Goal: Task Accomplishment & Management: Manage account settings

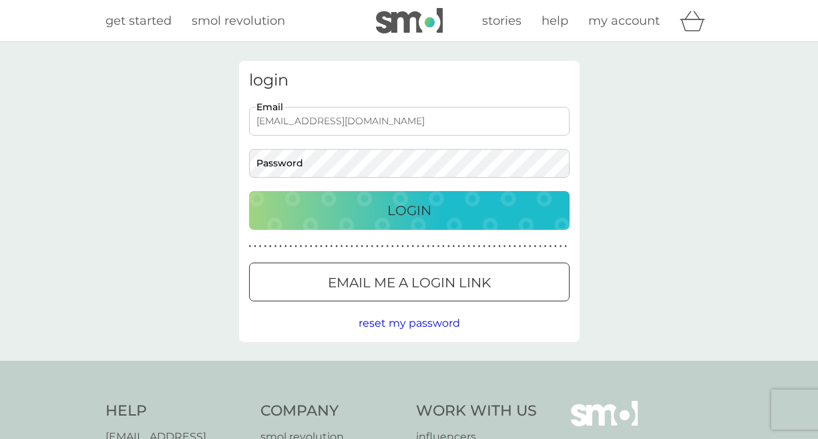
type input "jonesjunea@aol.com"
click at [389, 323] on span "reset my password" at bounding box center [410, 323] width 102 height 13
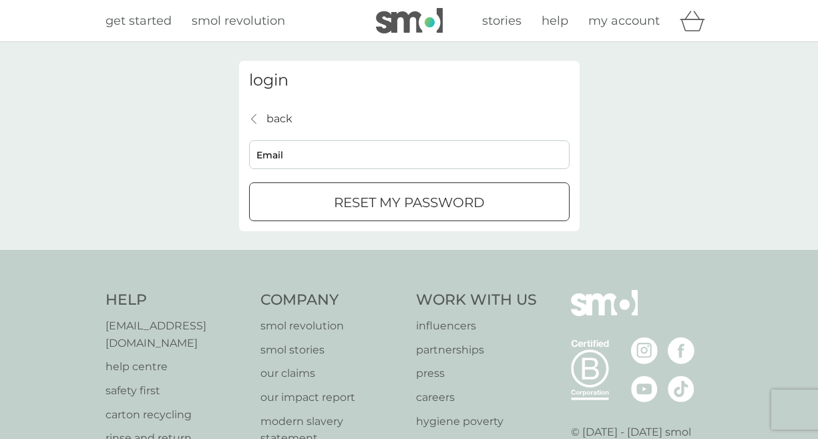
click at [633, 17] on span "my account" at bounding box center [624, 20] width 71 height 15
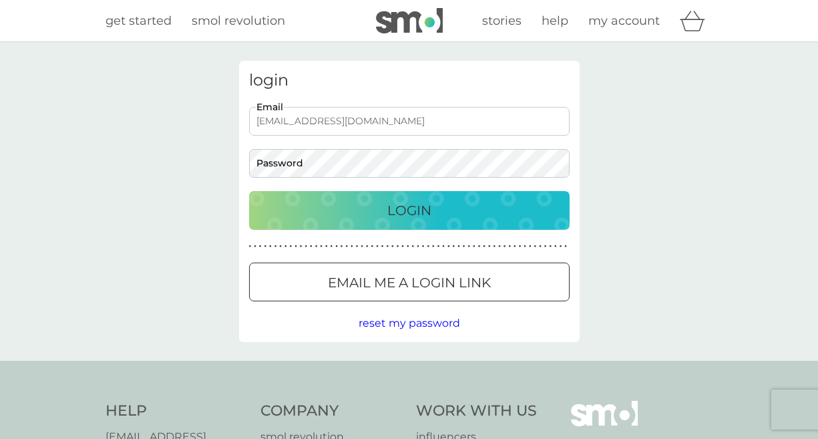
type input "[EMAIL_ADDRESS][DOMAIN_NAME]"
click at [393, 321] on span "reset my password" at bounding box center [410, 323] width 102 height 13
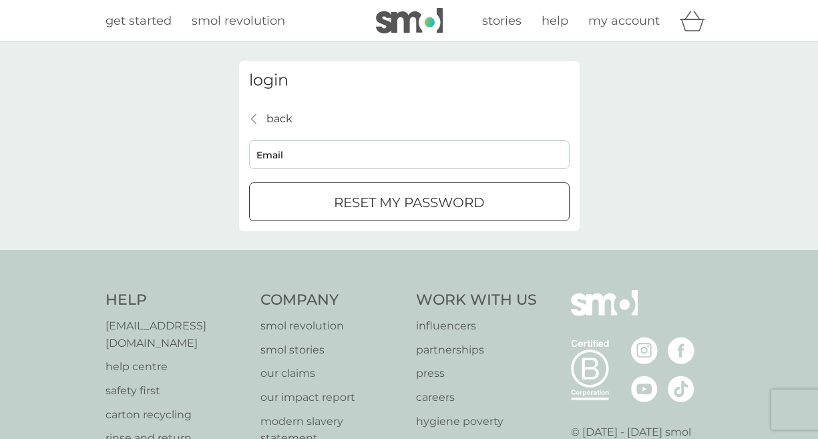
click at [338, 198] on p "reset my password" at bounding box center [409, 202] width 151 height 21
type input "[EMAIL_ADDRESS][DOMAIN_NAME]"
click at [396, 208] on div "submit" at bounding box center [409, 203] width 48 height 14
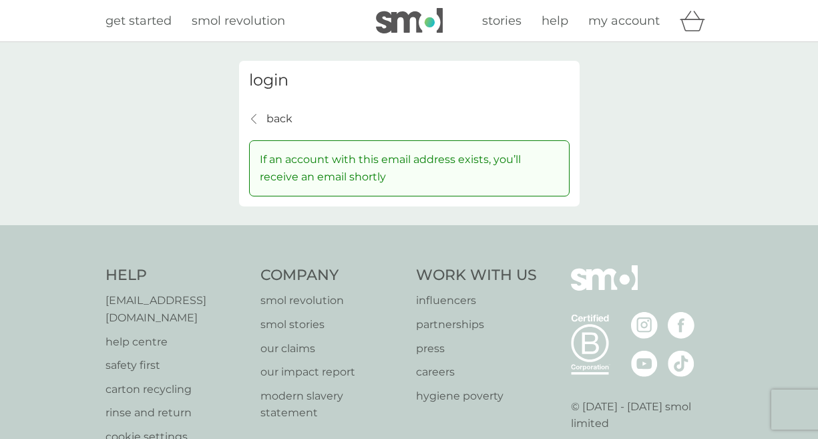
click at [155, 21] on span "get started" at bounding box center [139, 20] width 66 height 15
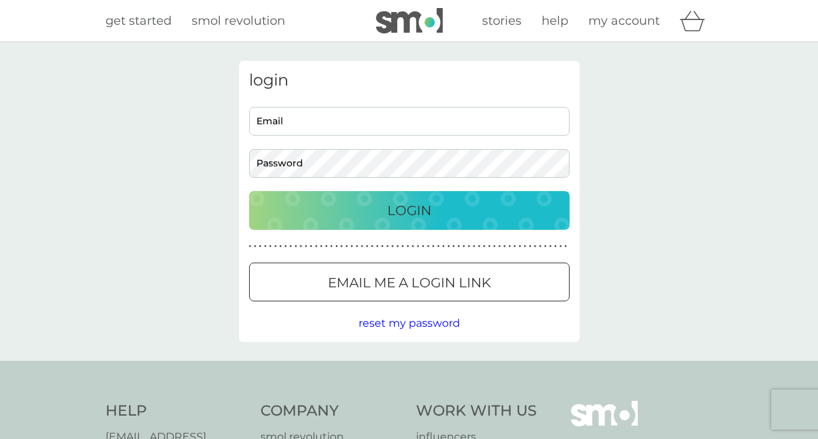
click at [146, 18] on span "get started" at bounding box center [139, 20] width 66 height 15
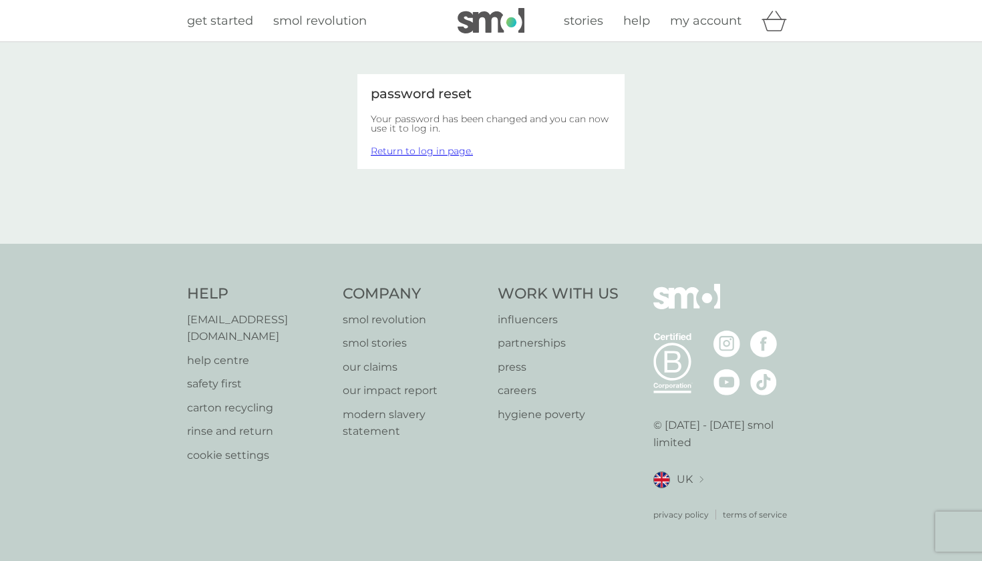
click at [420, 152] on link "Return to log in page." at bounding box center [422, 151] width 102 height 12
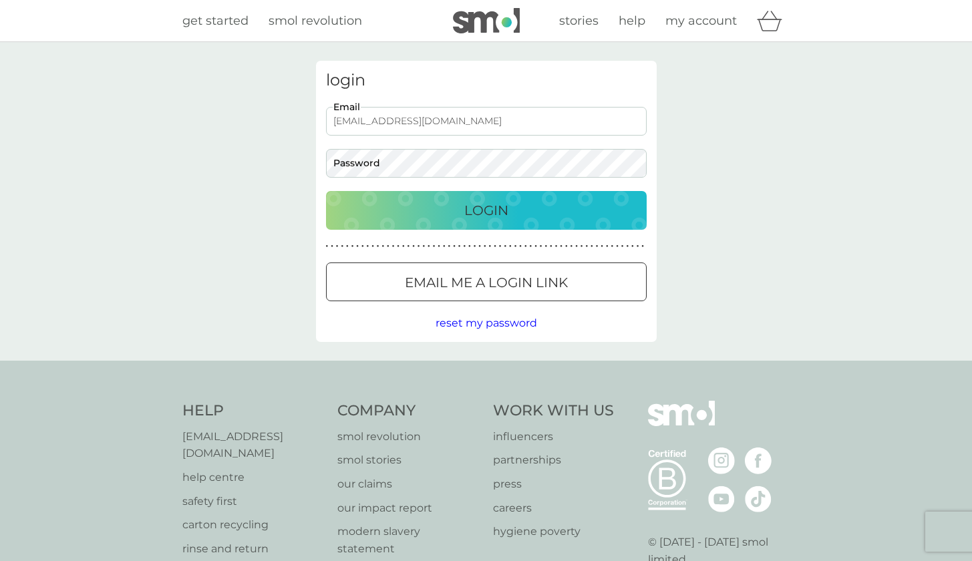
type input "[EMAIL_ADDRESS][DOMAIN_NAME]"
click at [470, 319] on span "reset my password" at bounding box center [487, 323] width 102 height 13
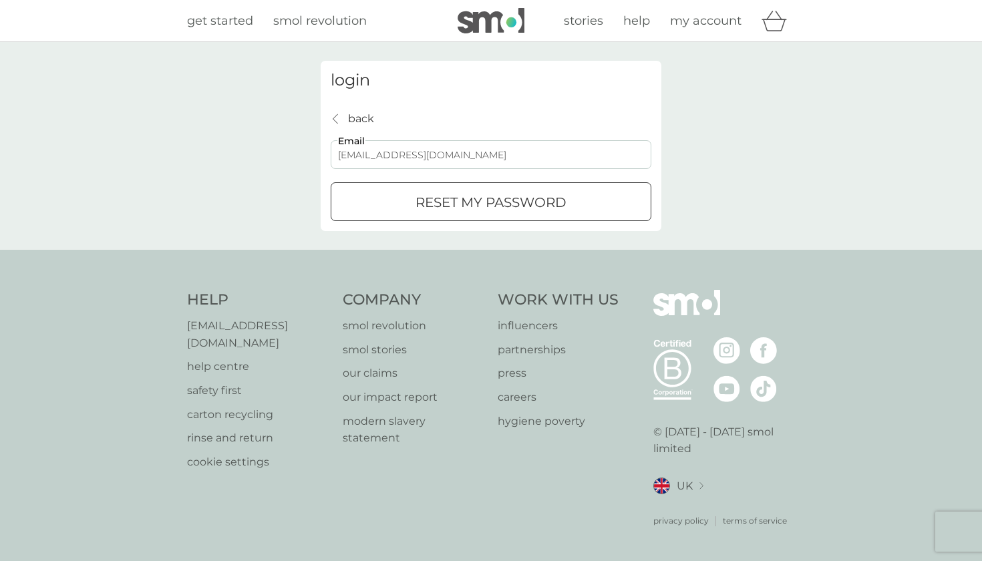
type input "[EMAIL_ADDRESS][DOMAIN_NAME]"
click at [408, 201] on div "reset my password" at bounding box center [490, 202] width 319 height 21
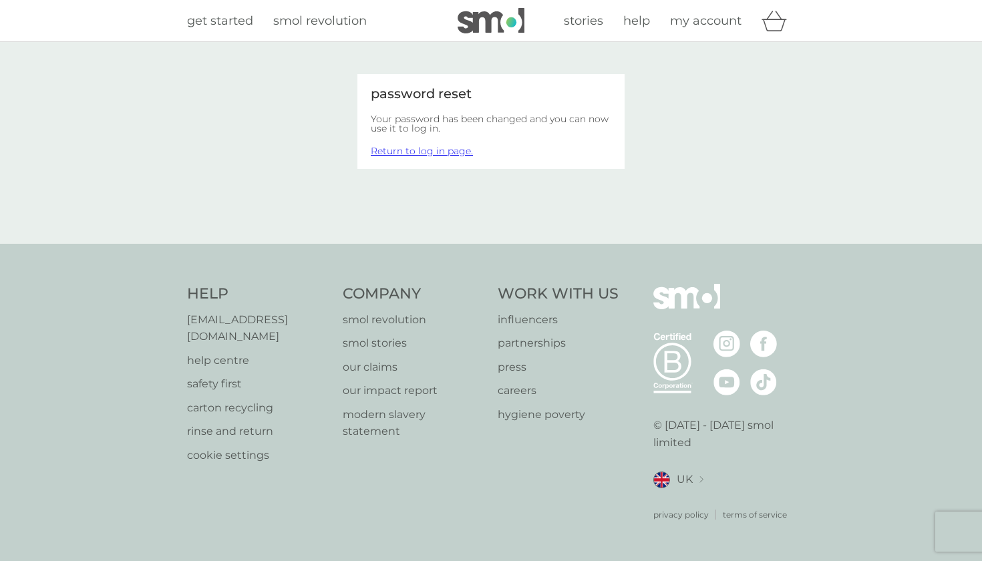
click at [444, 153] on link "Return to log in page." at bounding box center [422, 151] width 102 height 12
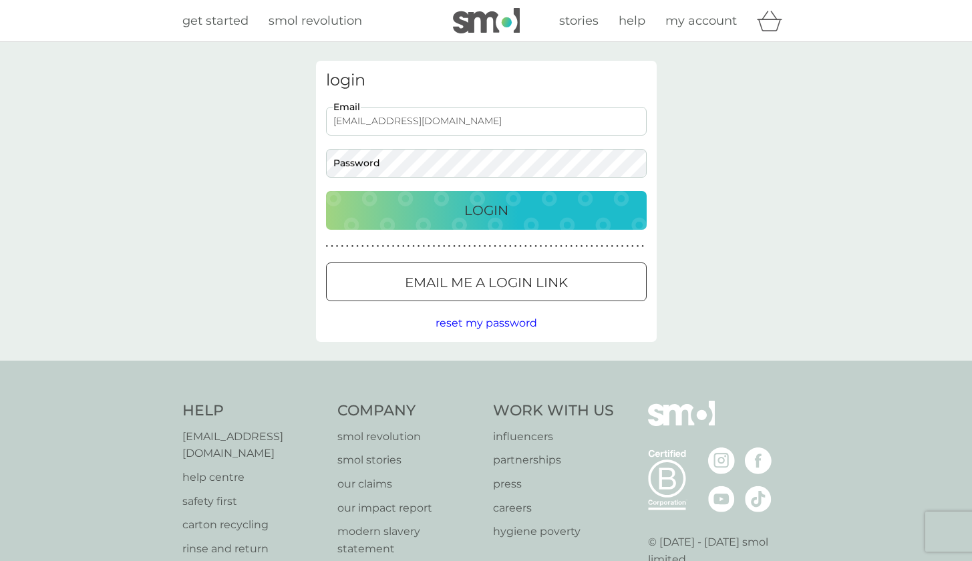
type input "[EMAIL_ADDRESS][DOMAIN_NAME]"
click at [485, 210] on p "Login" at bounding box center [486, 210] width 44 height 21
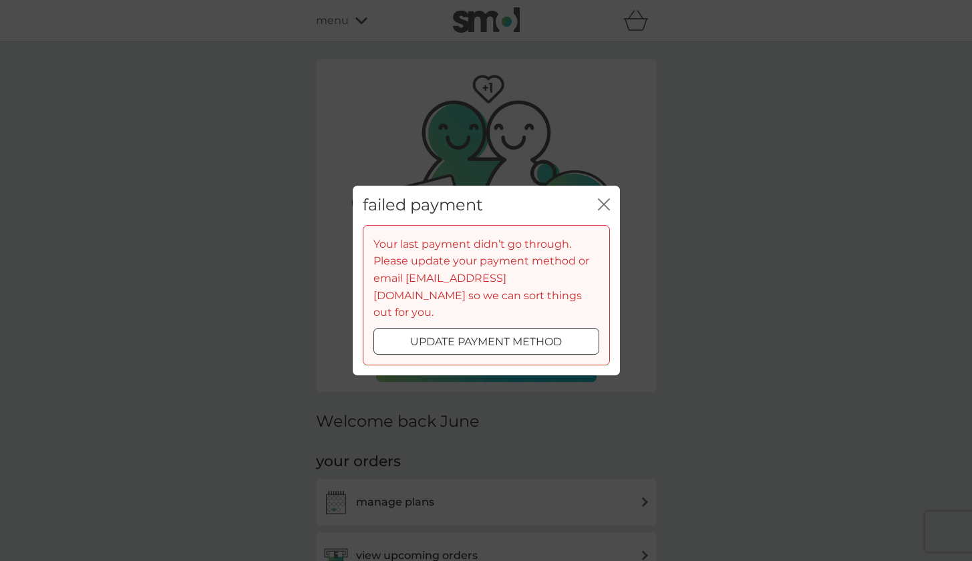
click at [471, 335] on div at bounding box center [486, 342] width 48 height 14
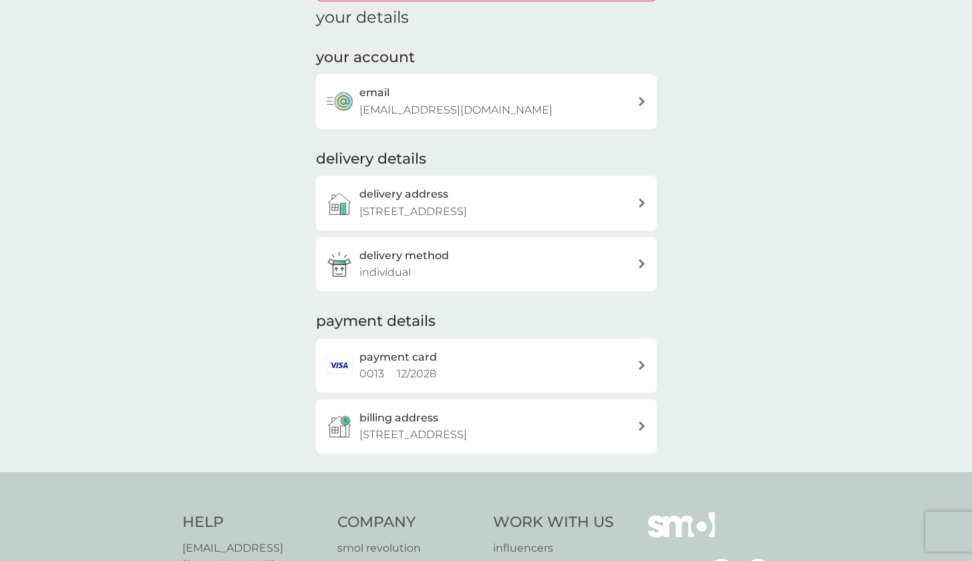
scroll to position [150, 0]
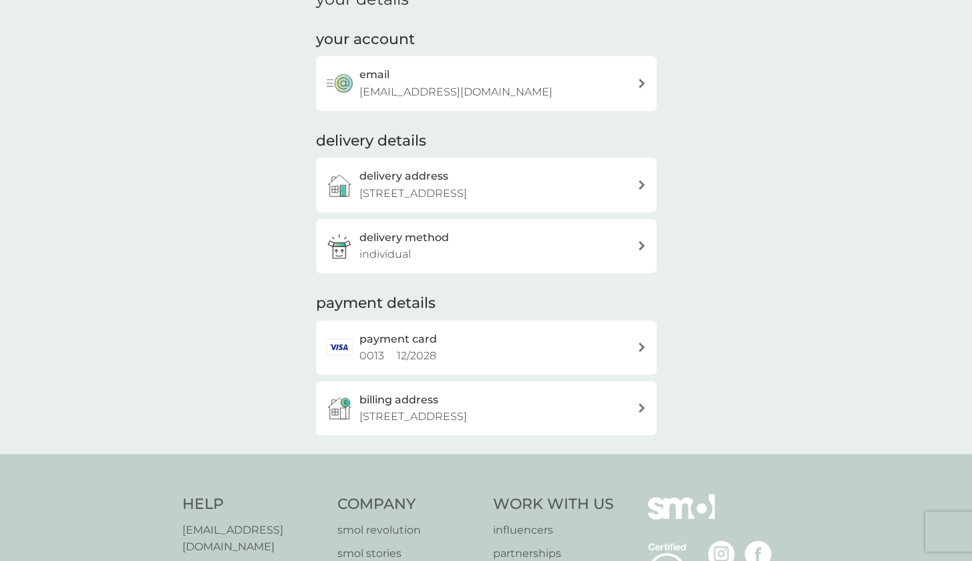
click at [643, 343] on div at bounding box center [641, 347] width 9 height 9
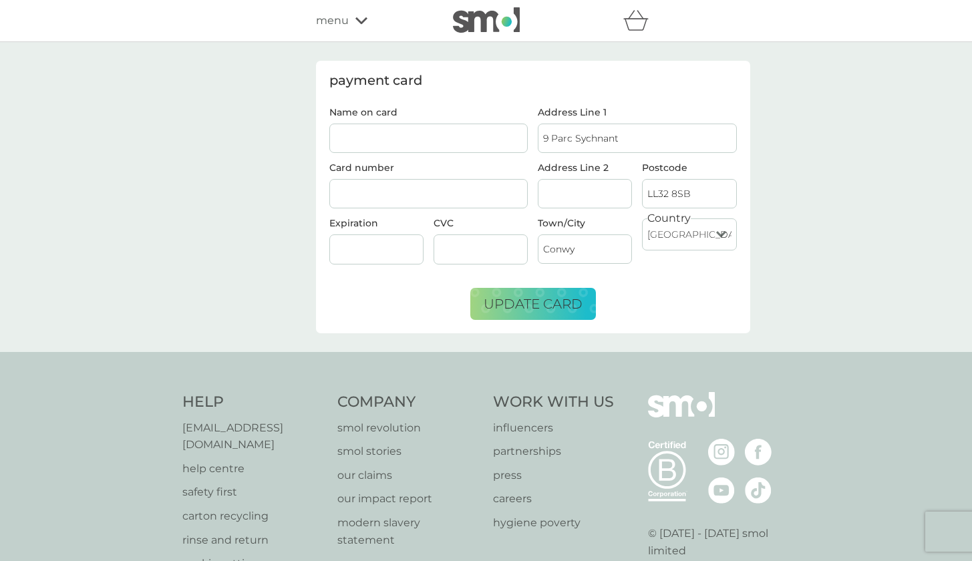
click at [361, 140] on input "Name on card" at bounding box center [428, 138] width 199 height 29
type input "MISS J A JONES"
click at [472, 241] on div at bounding box center [481, 249] width 94 height 30
click at [521, 297] on span "update card" at bounding box center [533, 304] width 99 height 16
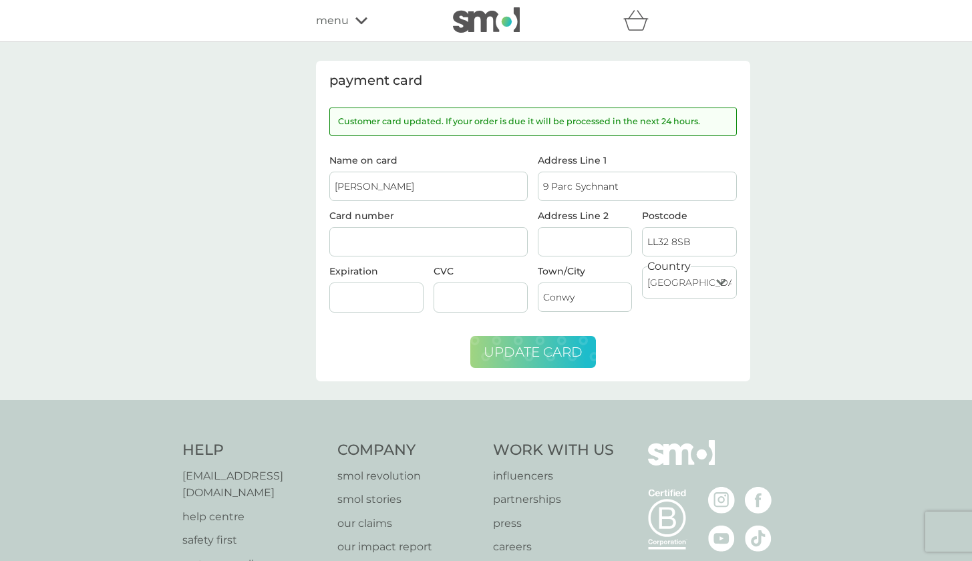
click at [361, 18] on icon at bounding box center [361, 21] width 12 height 8
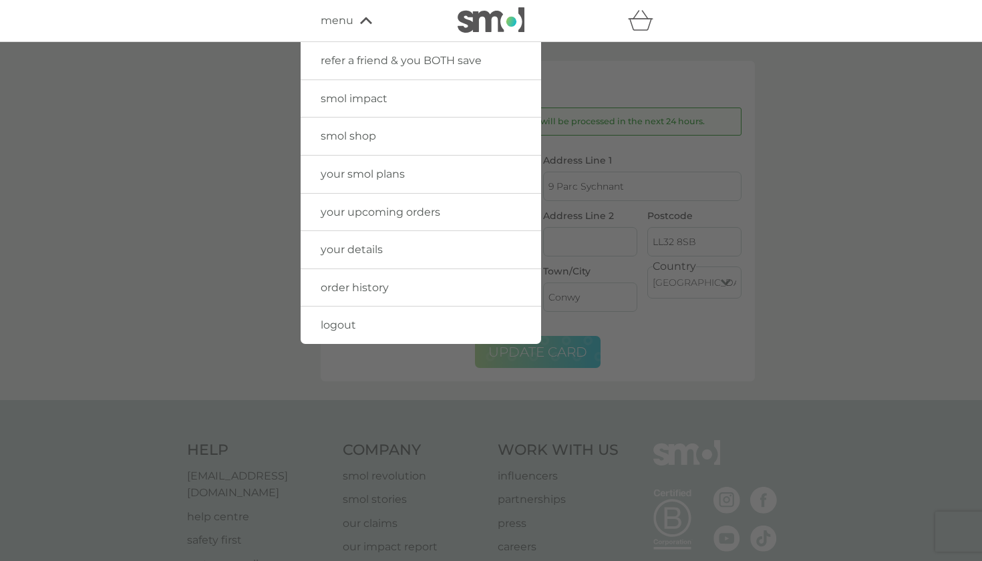
click at [379, 206] on span "your upcoming orders" at bounding box center [381, 212] width 120 height 13
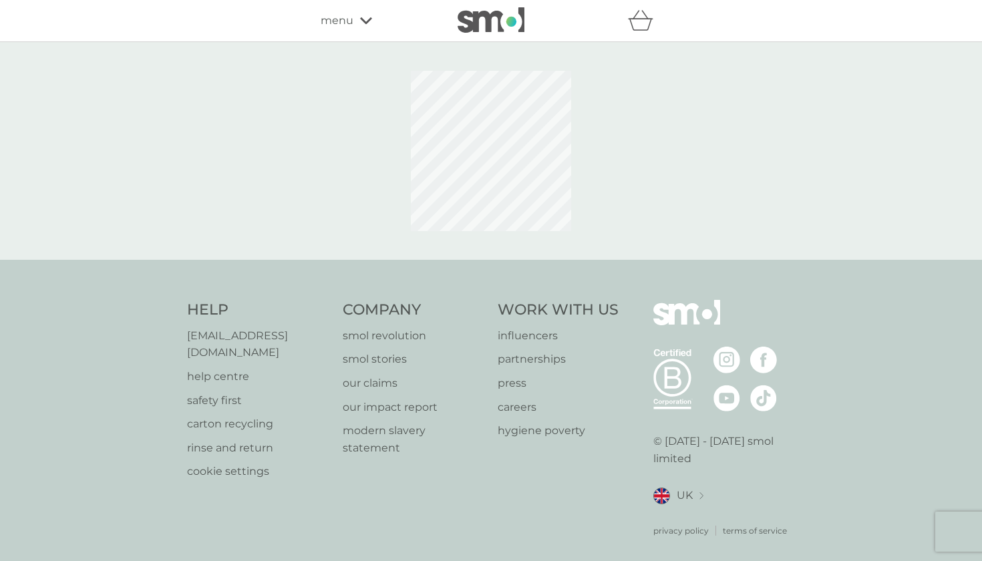
click at [379, 206] on span "your upcoming orders" at bounding box center [381, 212] width 120 height 13
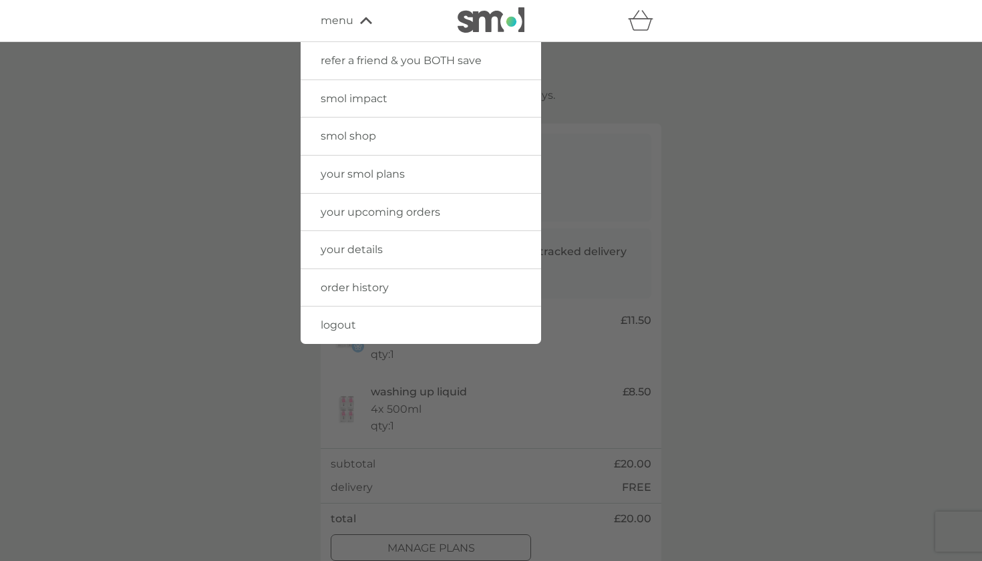
click at [820, 212] on div at bounding box center [491, 322] width 982 height 561
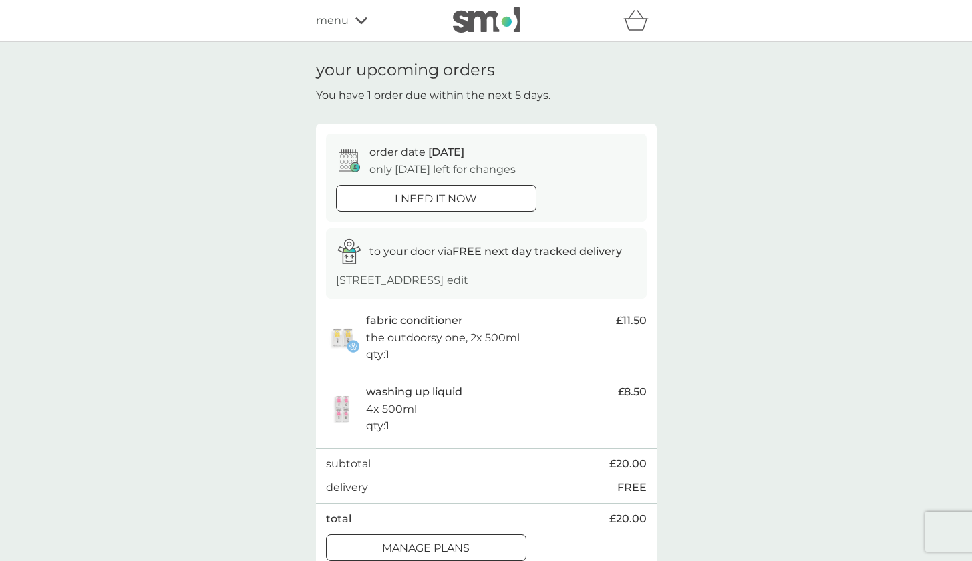
click at [458, 540] on p "manage plans" at bounding box center [426, 548] width 88 height 17
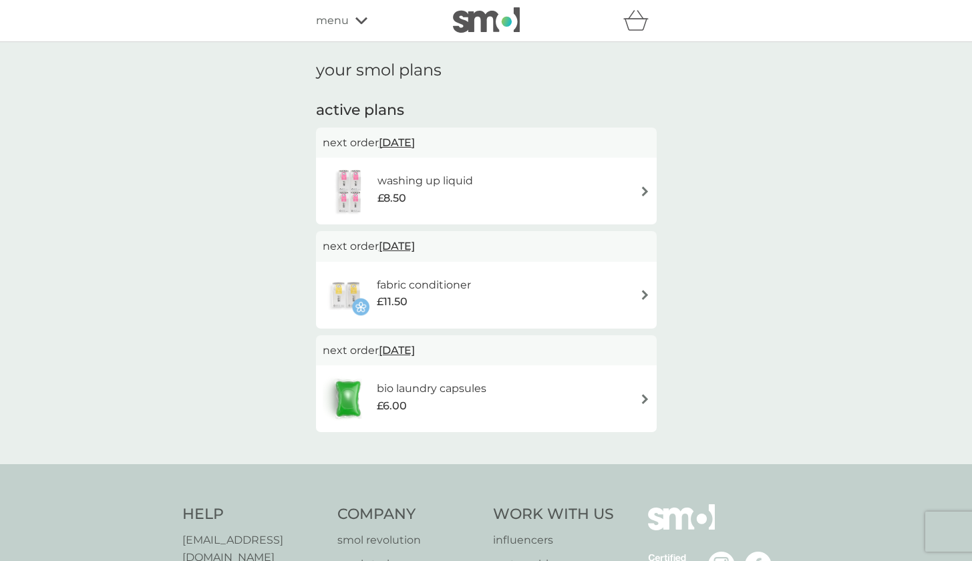
click at [644, 187] on img at bounding box center [645, 191] width 10 height 10
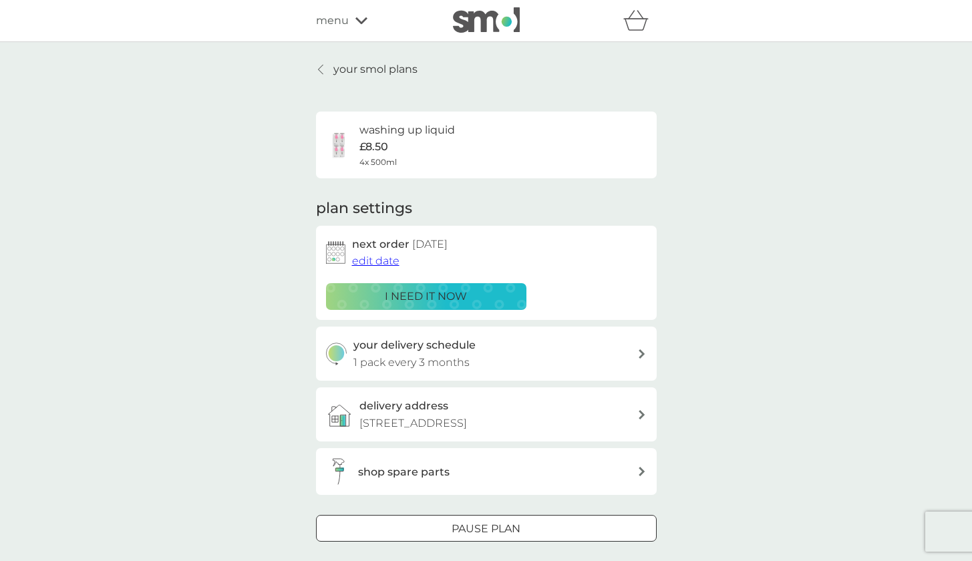
click at [480, 527] on div at bounding box center [486, 529] width 48 height 14
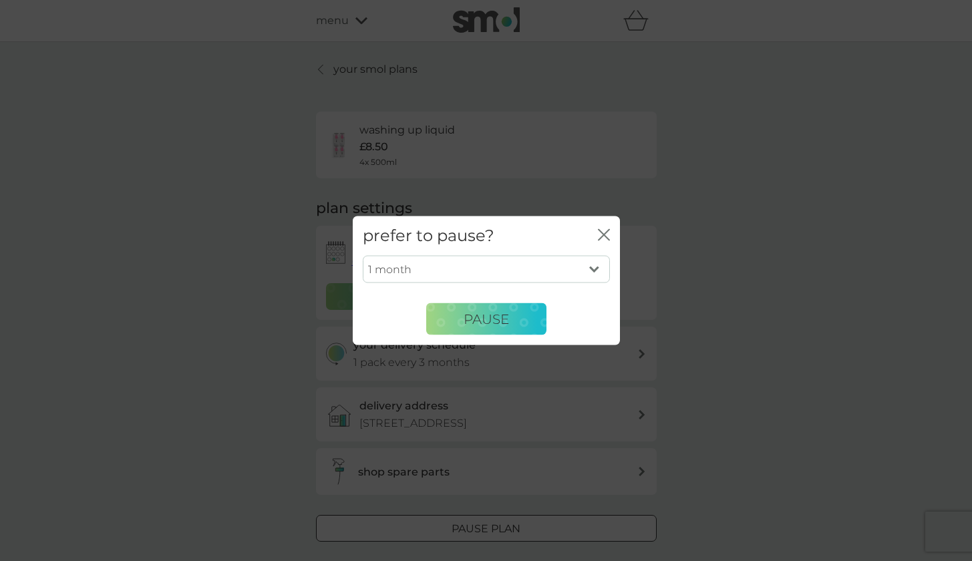
select select "3"
click at [488, 317] on span "Pause" at bounding box center [486, 319] width 45 height 16
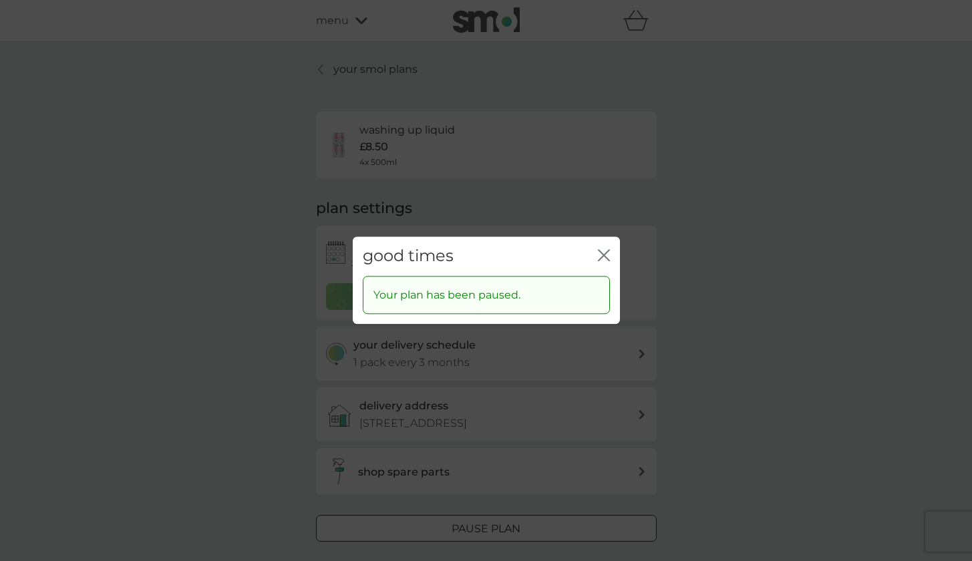
click at [603, 255] on icon "close" at bounding box center [604, 255] width 12 height 12
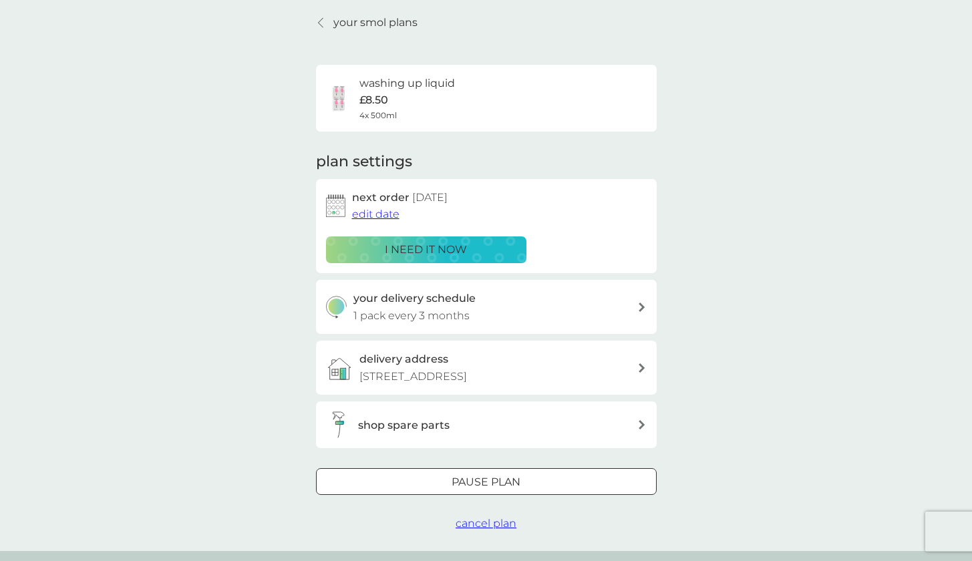
scroll to position [33, 0]
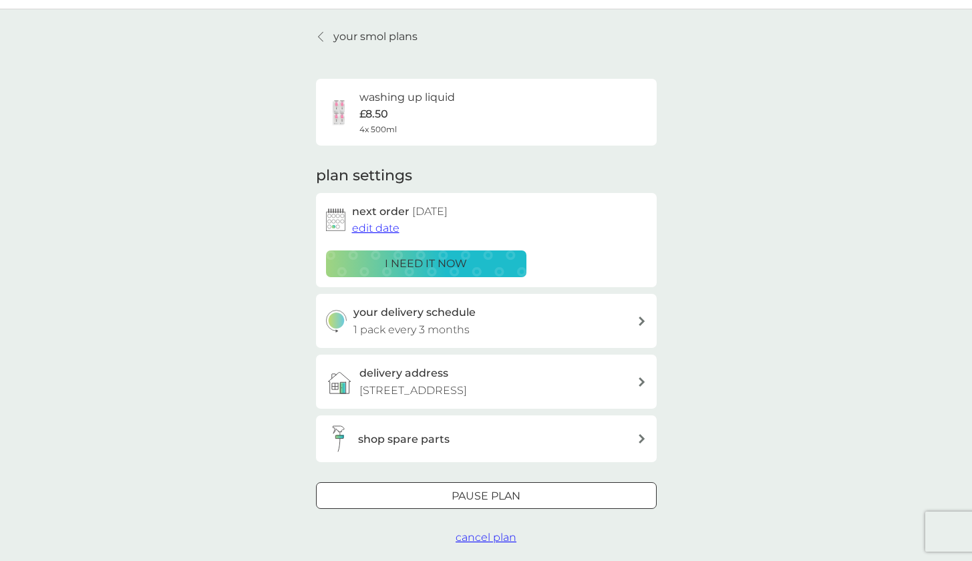
click at [642, 434] on icon at bounding box center [642, 438] width 6 height 9
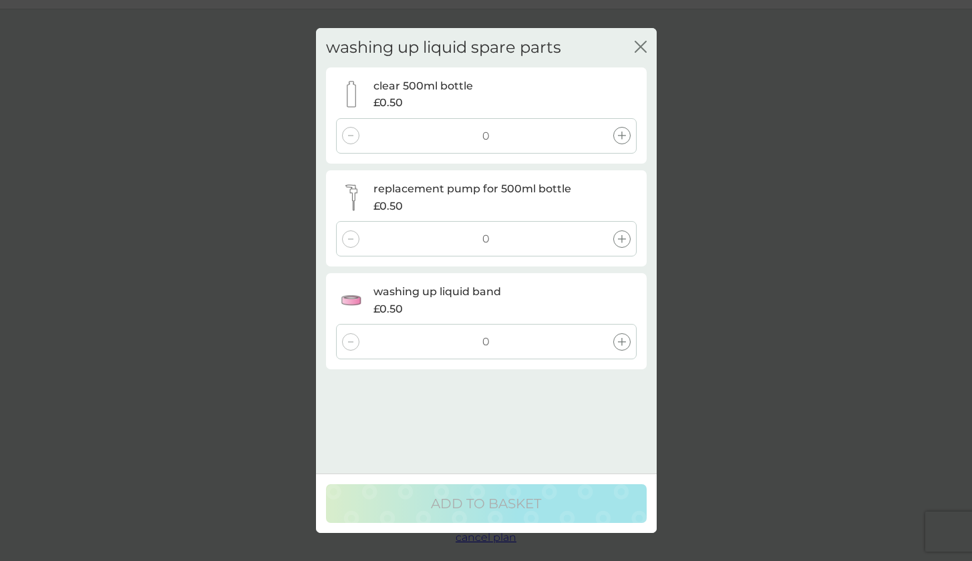
click at [730, 379] on div "washing up liquid spare parts close clear 500ml bottle £0.50 0 replacement pump…" at bounding box center [486, 280] width 972 height 561
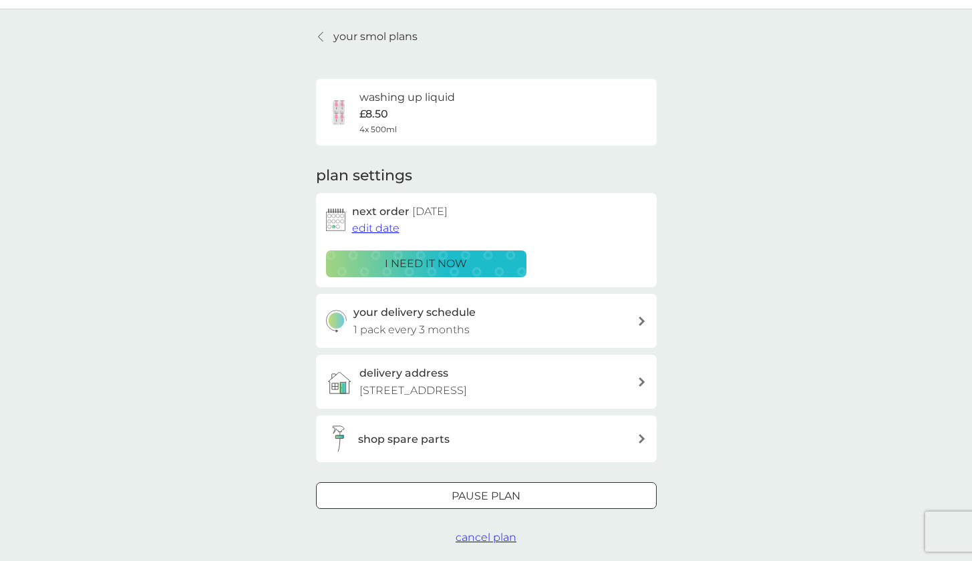
click at [321, 33] on icon at bounding box center [320, 36] width 5 height 11
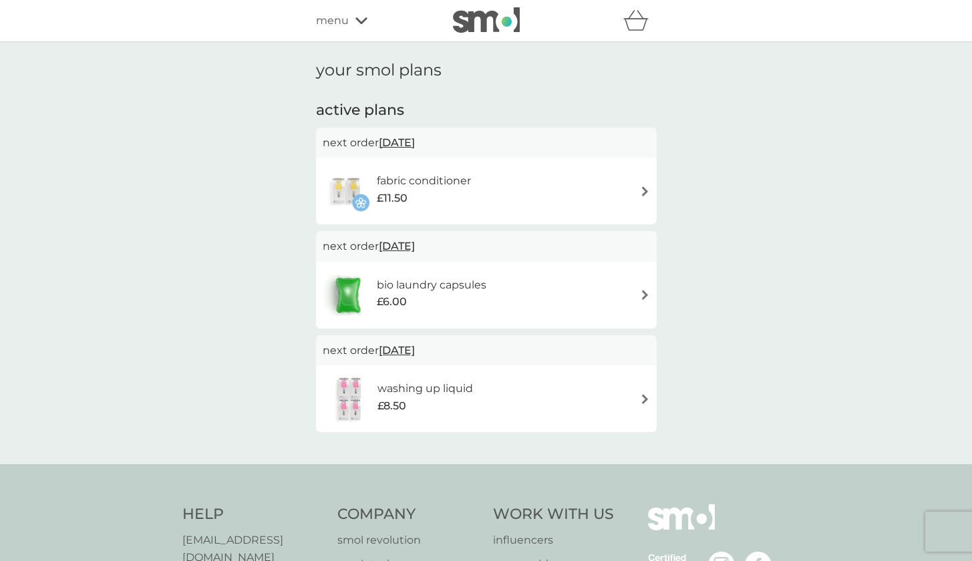
click at [645, 188] on img at bounding box center [645, 191] width 10 height 10
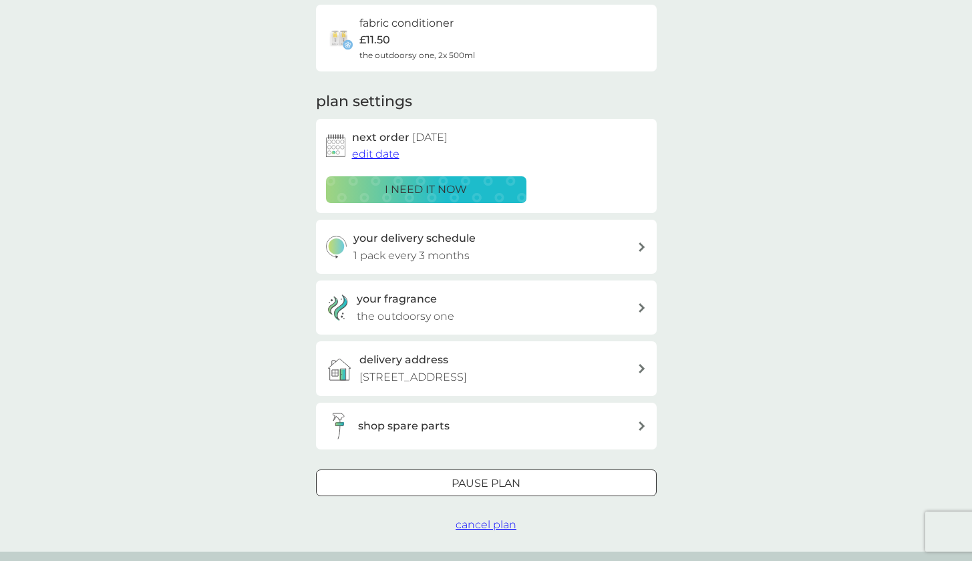
scroll to position [108, 0]
click at [507, 476] on div at bounding box center [486, 483] width 48 height 14
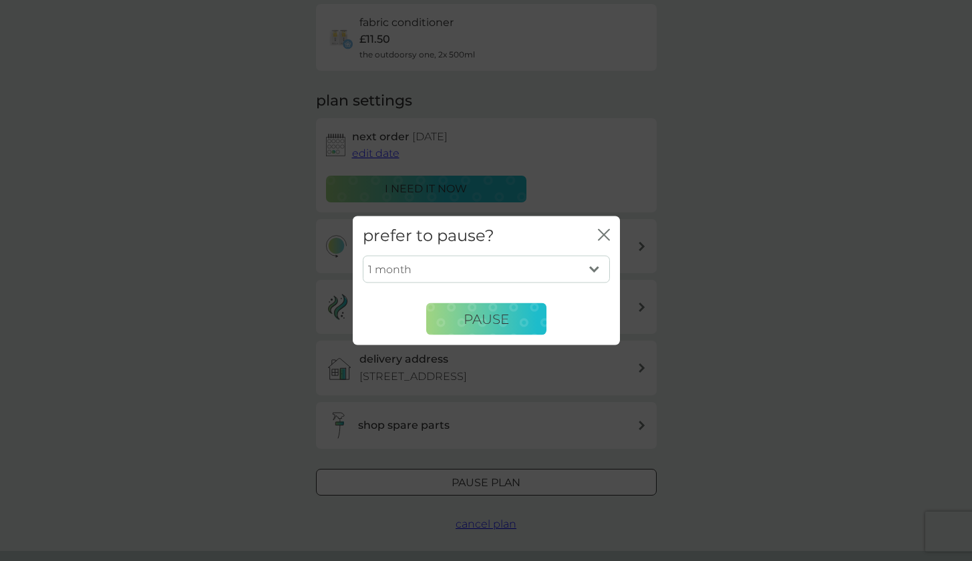
select select "3"
click at [509, 315] on span "Pause" at bounding box center [486, 319] width 45 height 16
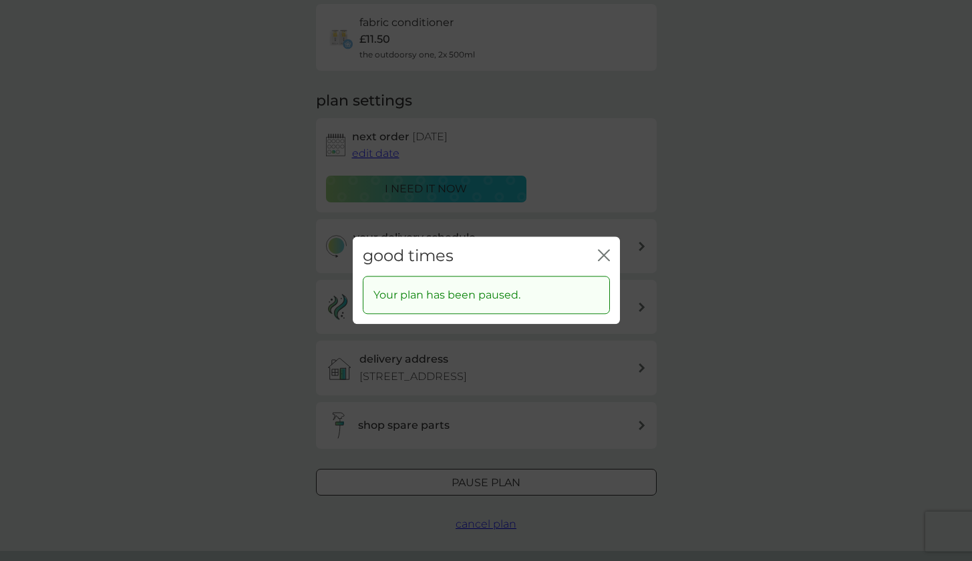
click at [605, 253] on icon "close" at bounding box center [604, 255] width 12 height 12
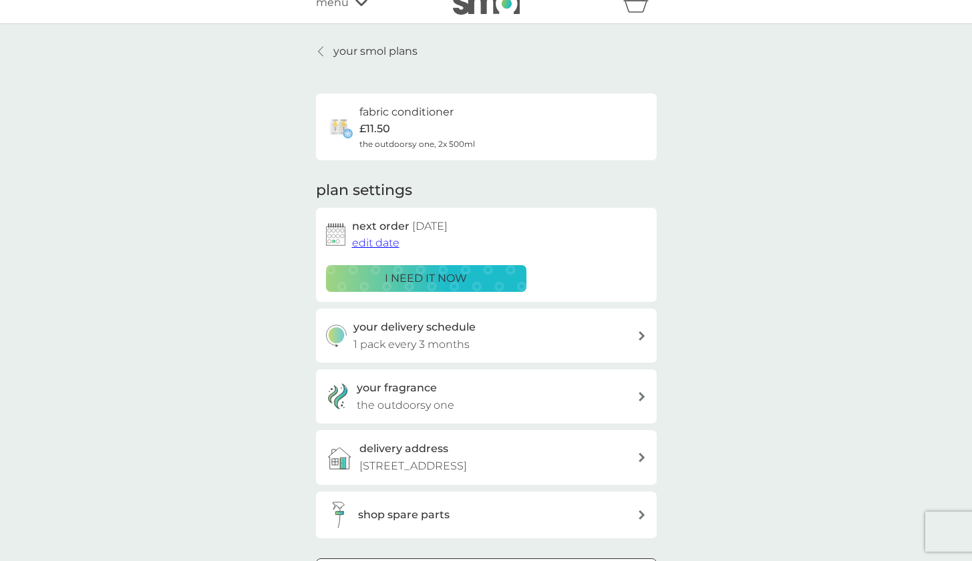
scroll to position [1, 0]
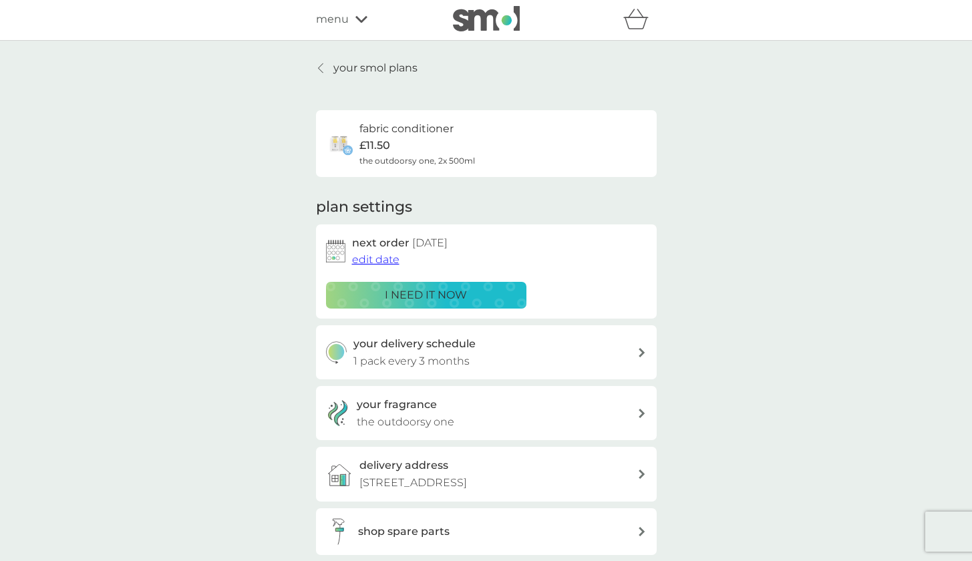
click at [319, 67] on icon at bounding box center [320, 68] width 5 height 11
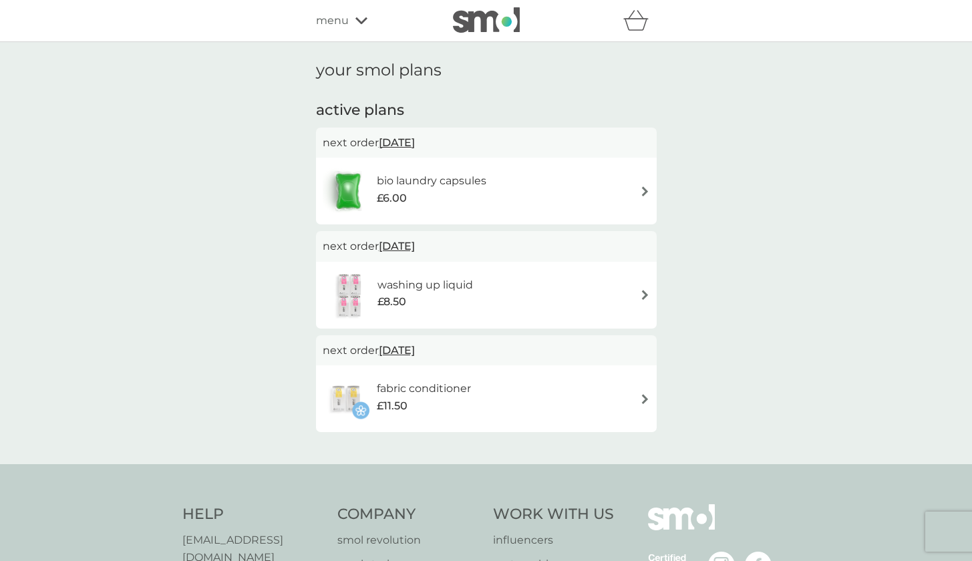
click at [637, 184] on div "bio laundry capsules £6.00" at bounding box center [486, 191] width 327 height 47
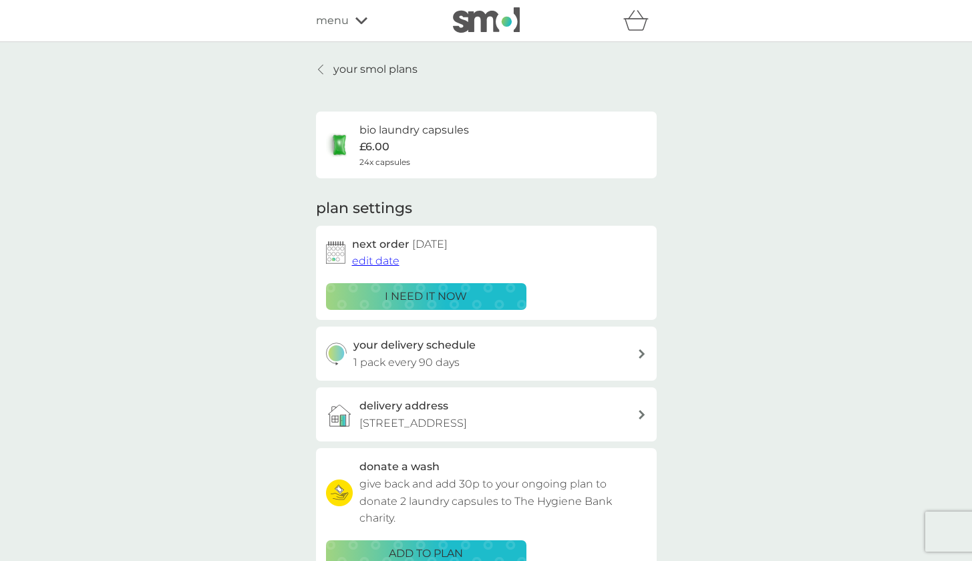
click at [637, 184] on div "your smol plans bio laundry capsules £6.00 24x capsules plan settings next orde…" at bounding box center [486, 361] width 341 height 600
click at [465, 289] on p "i need it now" at bounding box center [426, 296] width 82 height 17
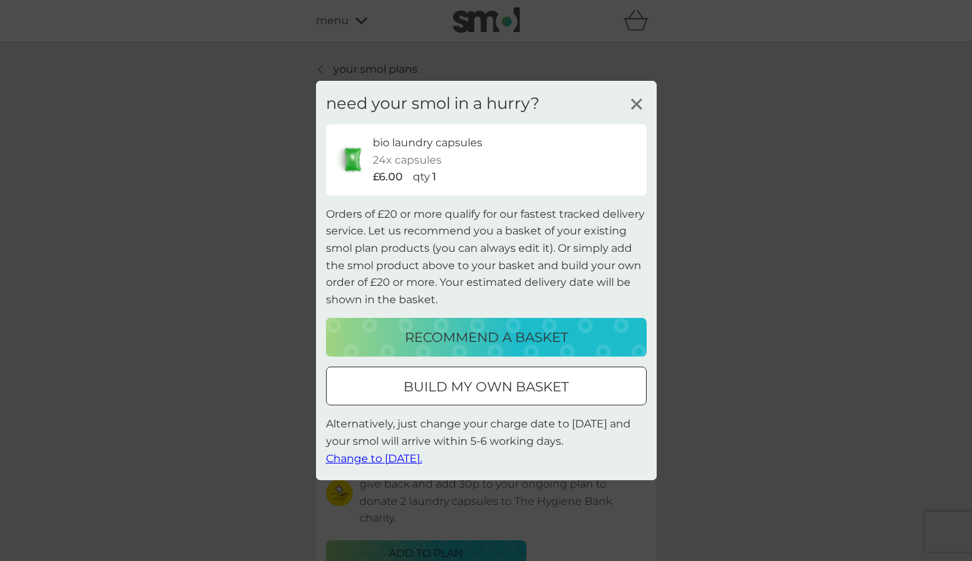
click at [637, 107] on line at bounding box center [636, 105] width 10 height 10
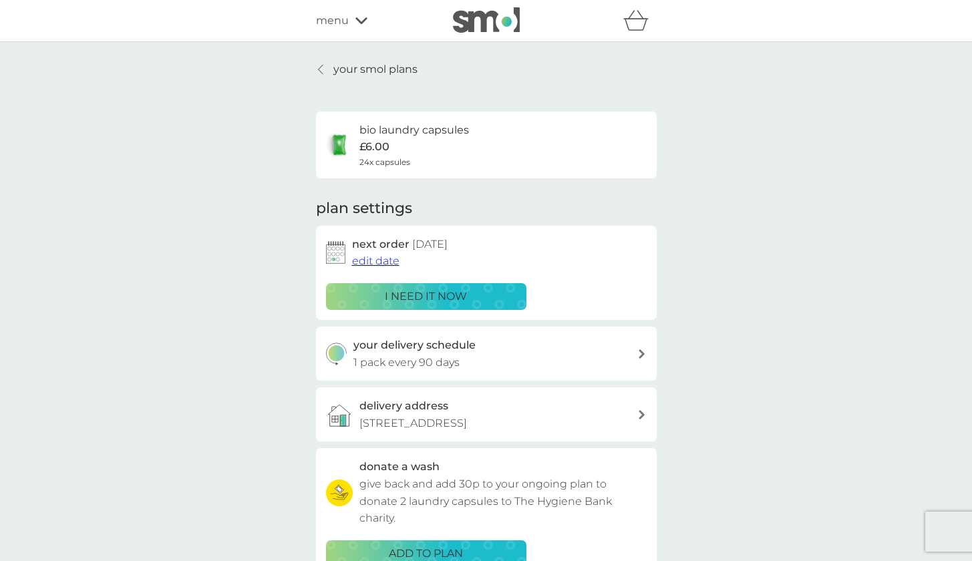
click at [382, 259] on span "edit date" at bounding box center [375, 261] width 47 height 13
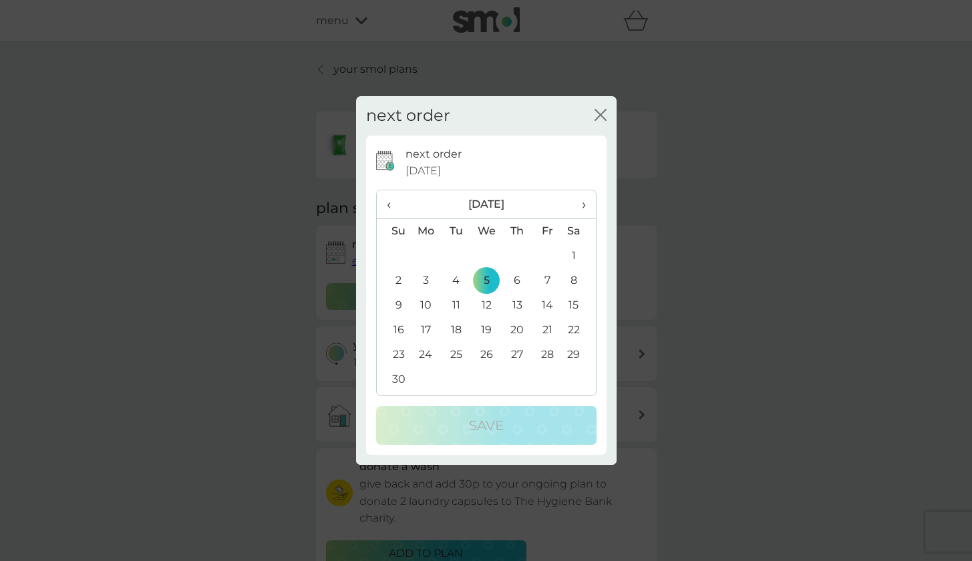
click at [382, 259] on table "‹ November 2025 › Su Mo Tu We Th Fr Sa 26 27 28 29 30 31 1 2 3 4 5 6 7 8 9 10 1…" at bounding box center [486, 291] width 219 height 202
click at [387, 203] on span "‹" at bounding box center [394, 204] width 14 height 28
click at [549, 277] on td "10" at bounding box center [547, 281] width 30 height 25
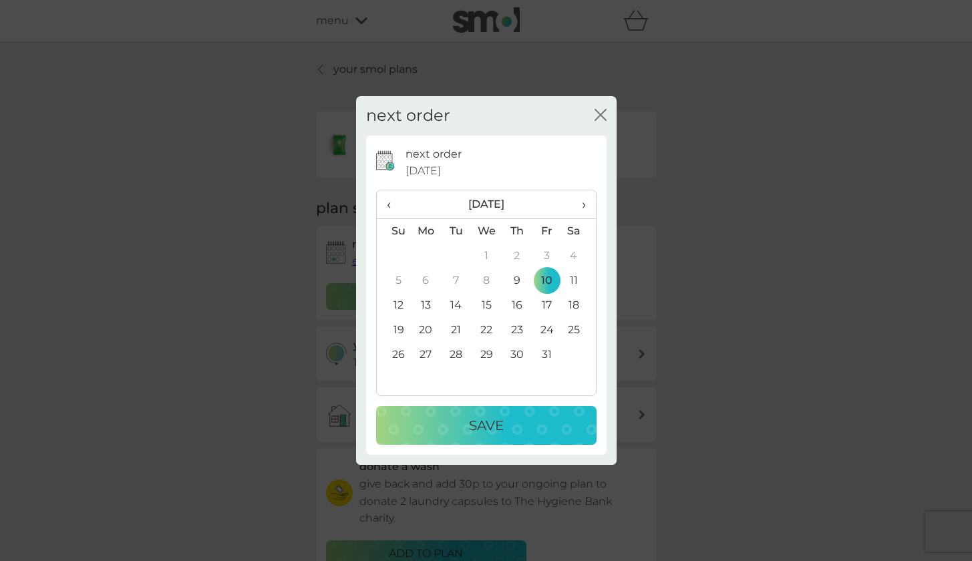
click at [494, 420] on p "Save" at bounding box center [486, 425] width 35 height 21
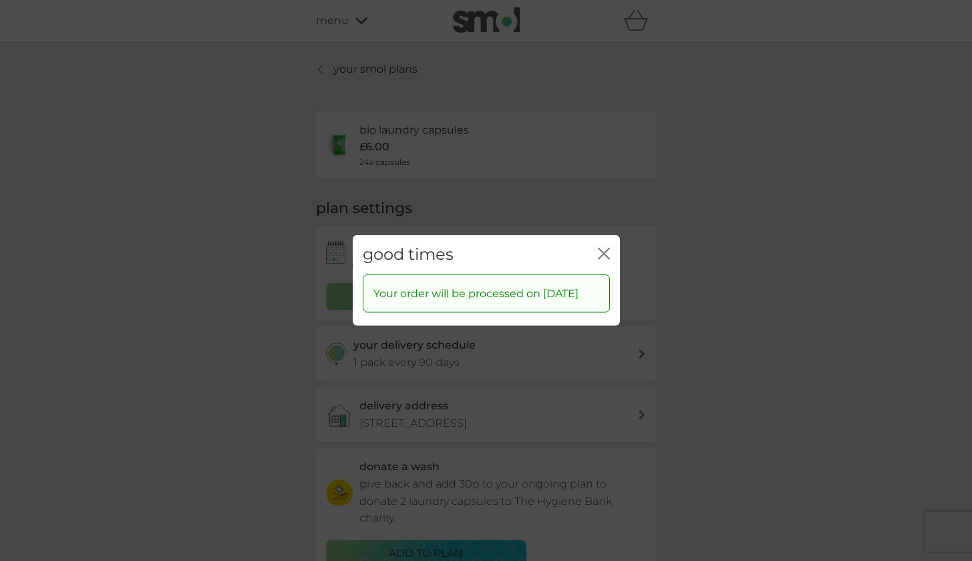
click at [605, 249] on icon "close" at bounding box center [606, 254] width 5 height 11
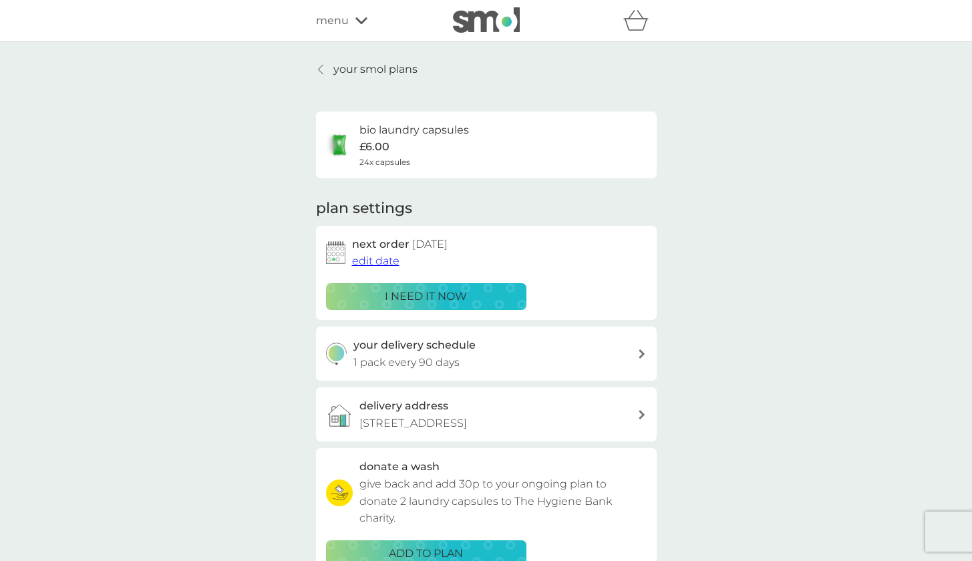
click at [640, 350] on icon at bounding box center [642, 353] width 7 height 9
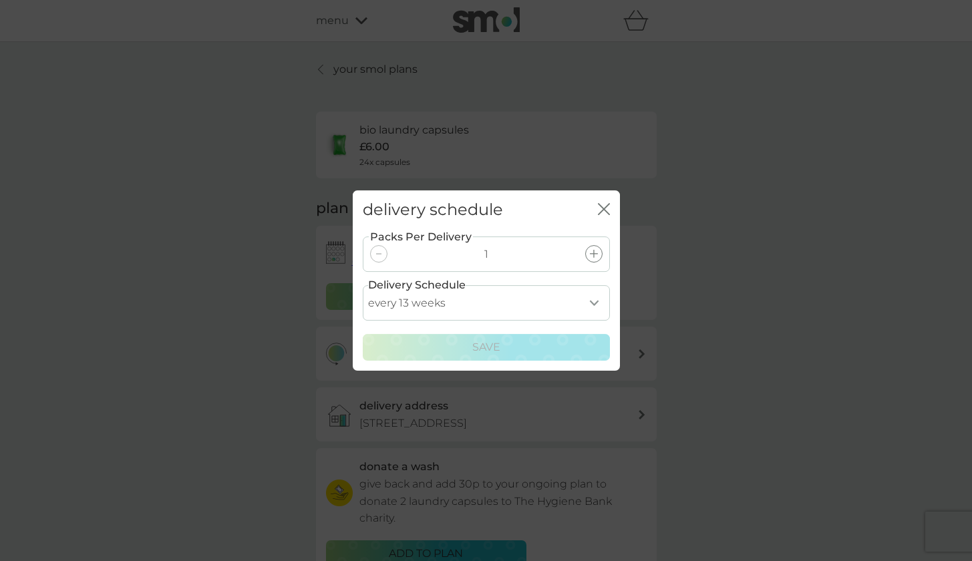
select select "56"
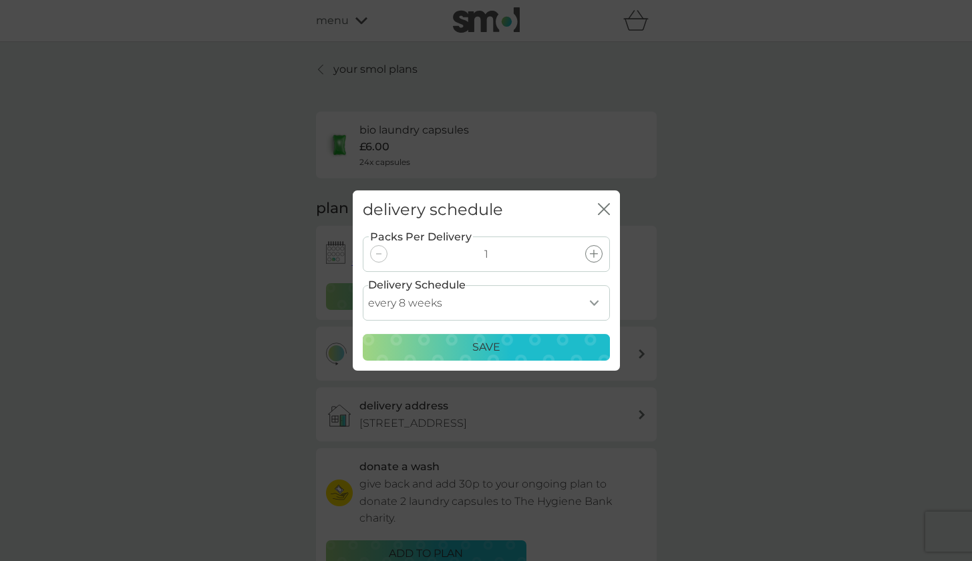
click at [478, 349] on p "Save" at bounding box center [486, 347] width 28 height 17
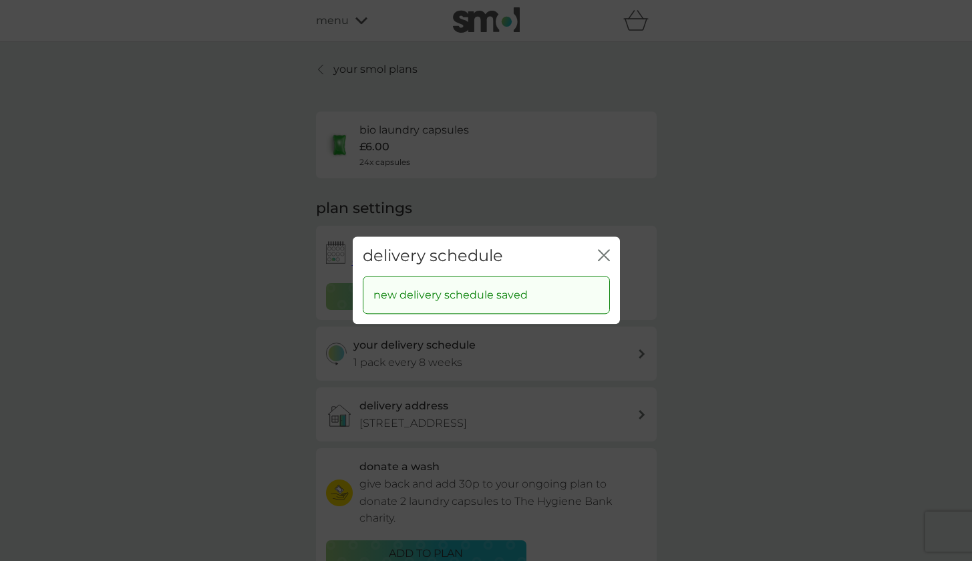
click at [605, 252] on icon "close" at bounding box center [604, 255] width 12 height 12
